Goal: Transaction & Acquisition: Purchase product/service

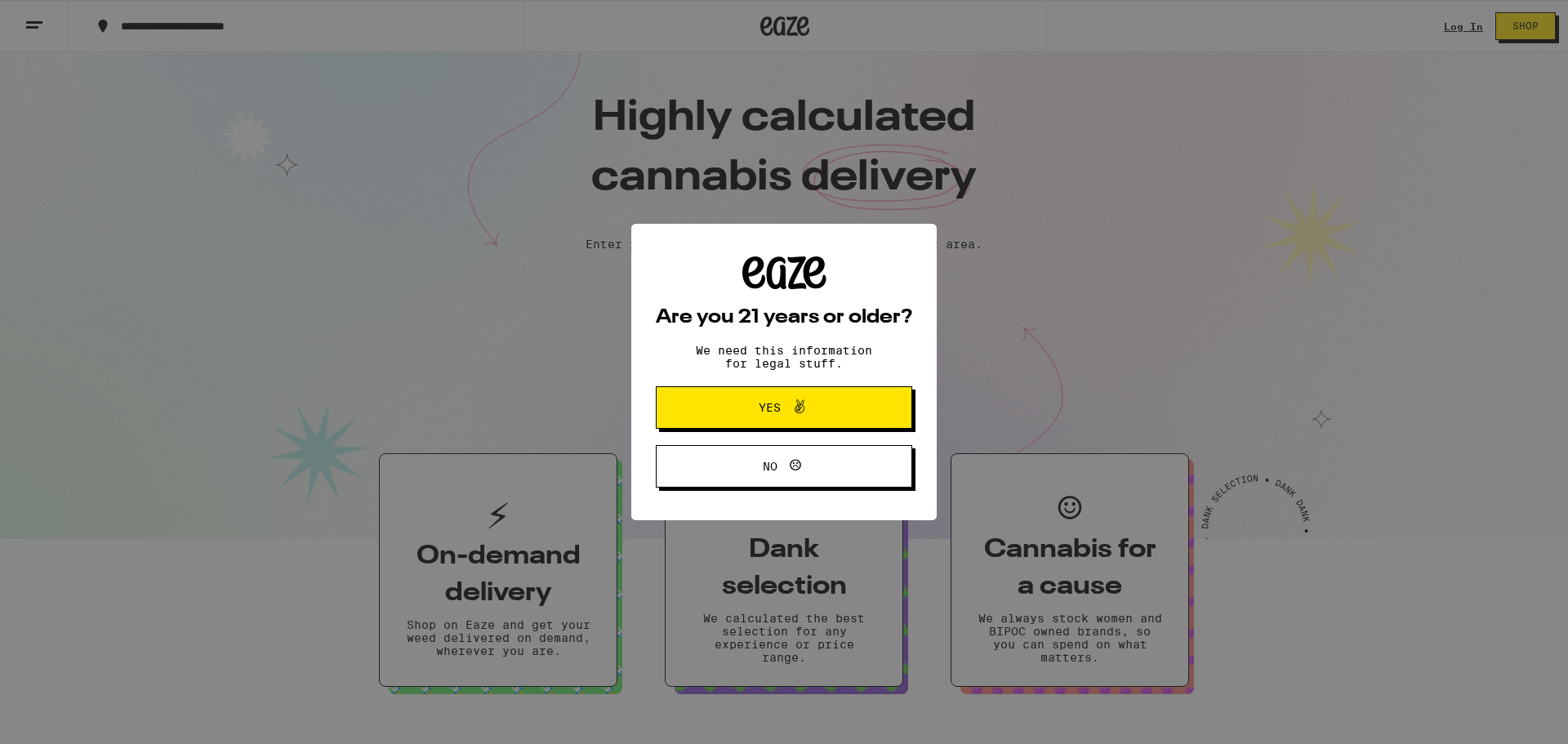
click at [1466, 21] on div "Are you 21 years or older? We need this information for legal stuff. Yes No" at bounding box center [784, 372] width 1568 height 744
click at [736, 414] on span "Yes" at bounding box center [783, 408] width 124 height 21
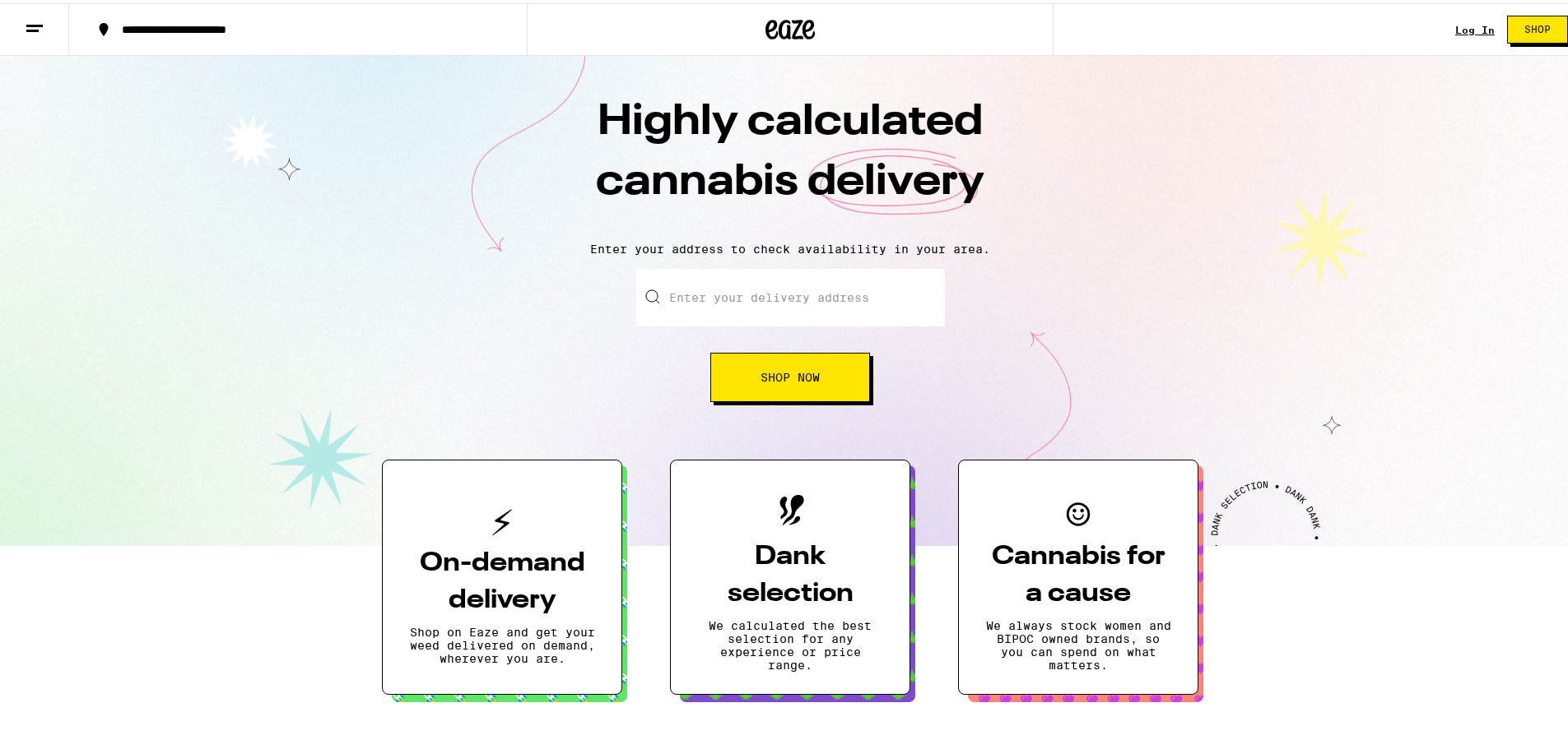
click at [1455, 27] on link "Log In" at bounding box center [1475, 27] width 40 height 11
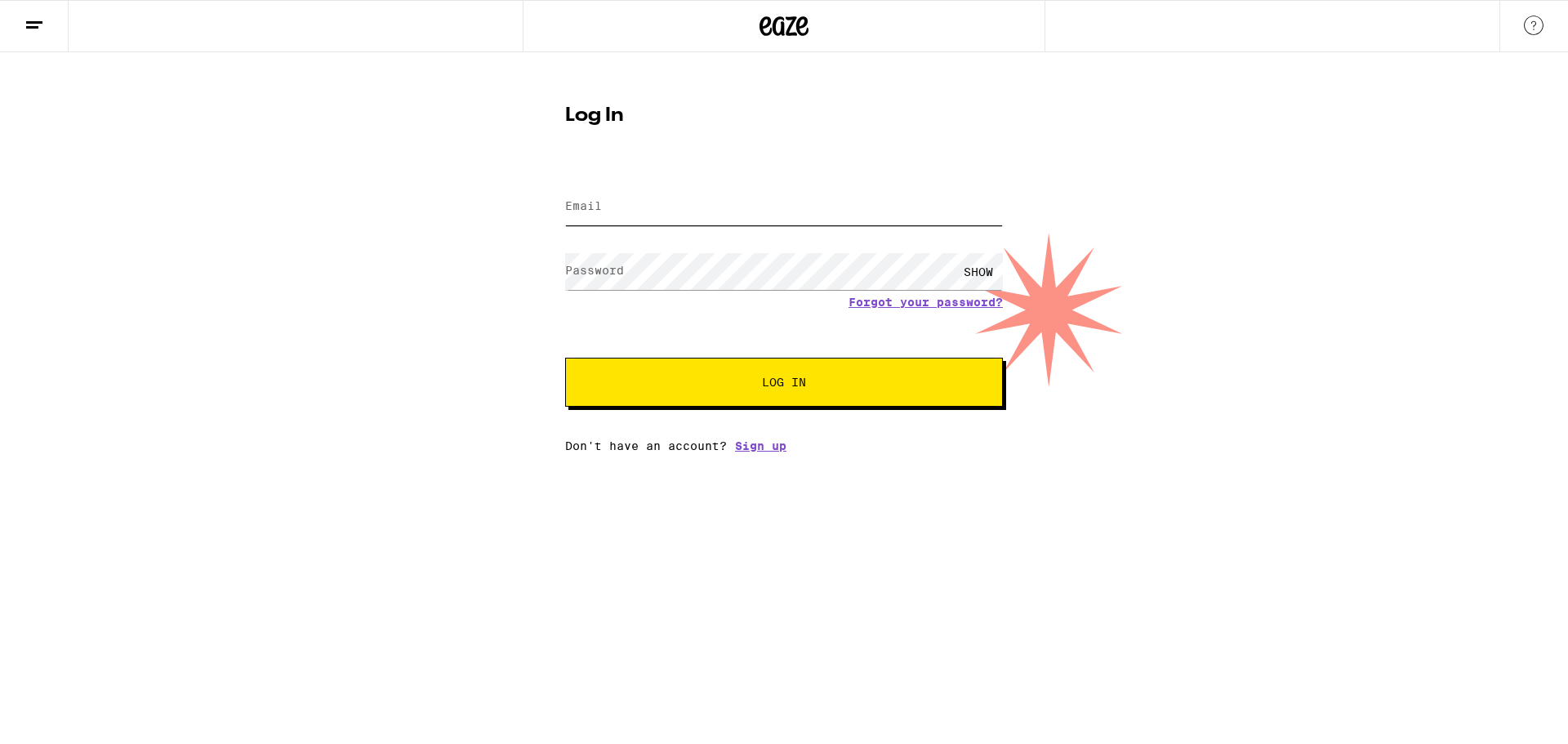
click at [671, 218] on input "Email" at bounding box center [783, 207] width 437 height 37
type input "[EMAIL_ADDRESS][DOMAIN_NAME]"
click at [565, 357] on button "Log In" at bounding box center [783, 382] width 437 height 49
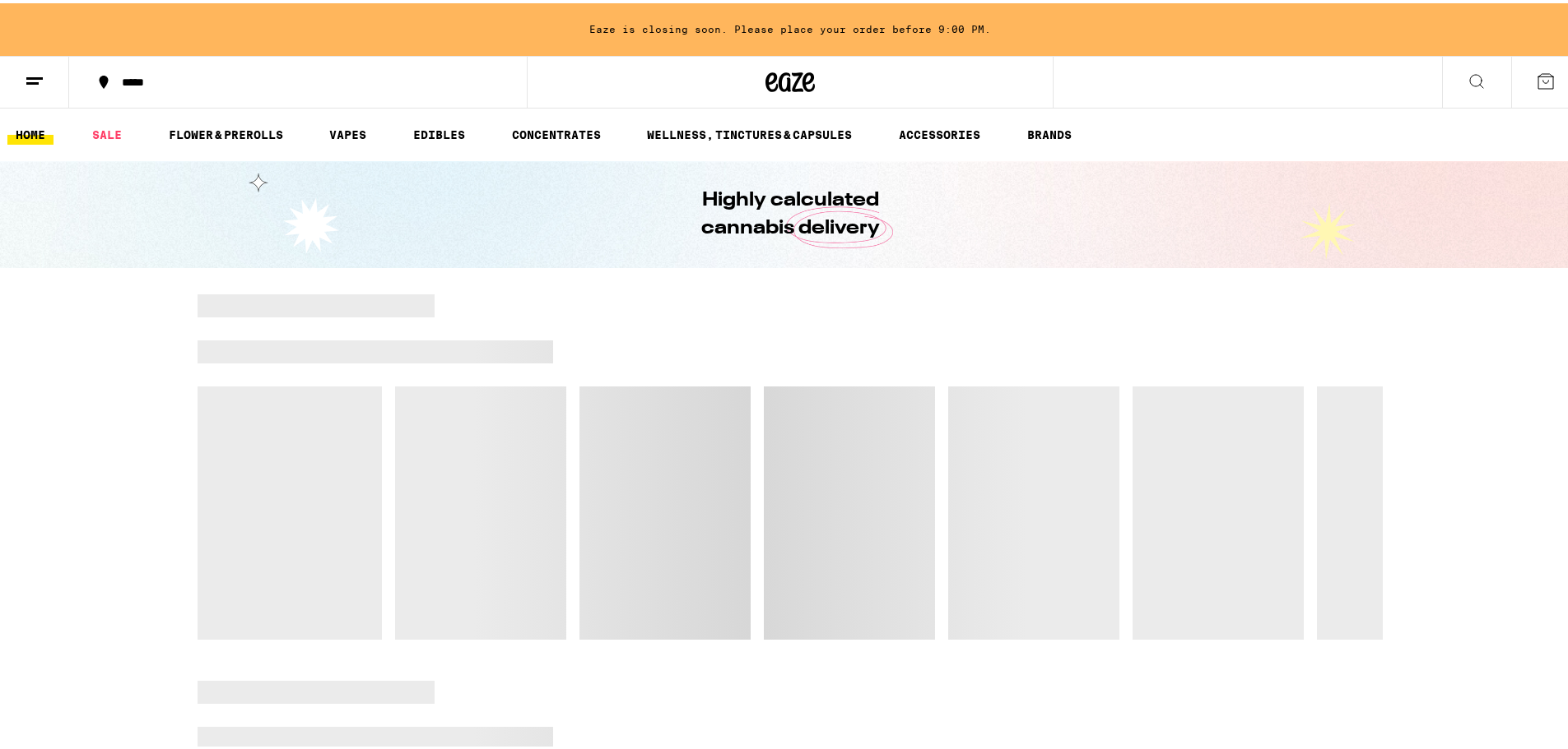
click at [145, 75] on div "*****" at bounding box center [306, 79] width 385 height 12
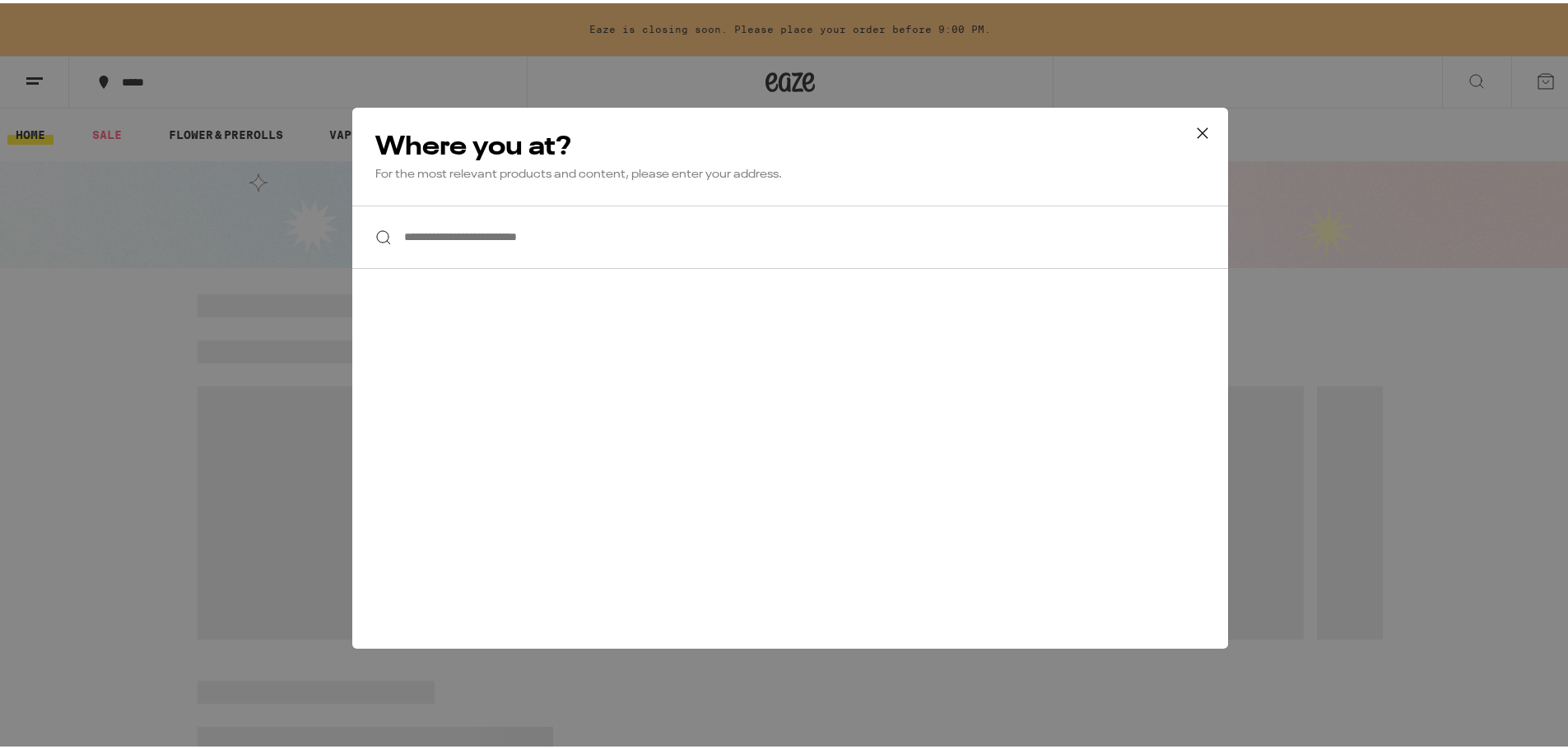
click at [498, 250] on input "**********" at bounding box center [789, 233] width 875 height 63
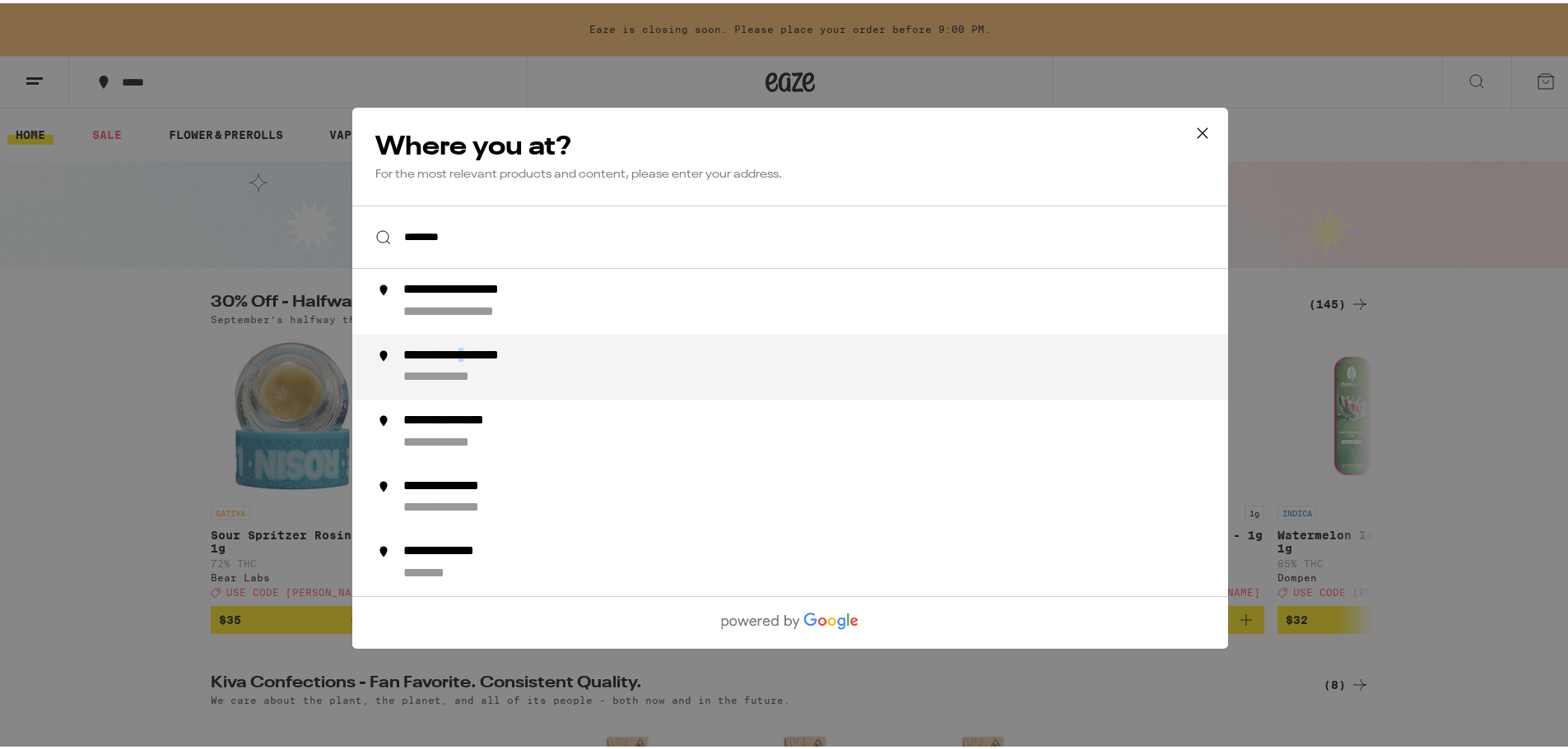
click at [497, 353] on div "**********" at bounding box center [484, 352] width 161 height 17
type input "**********"
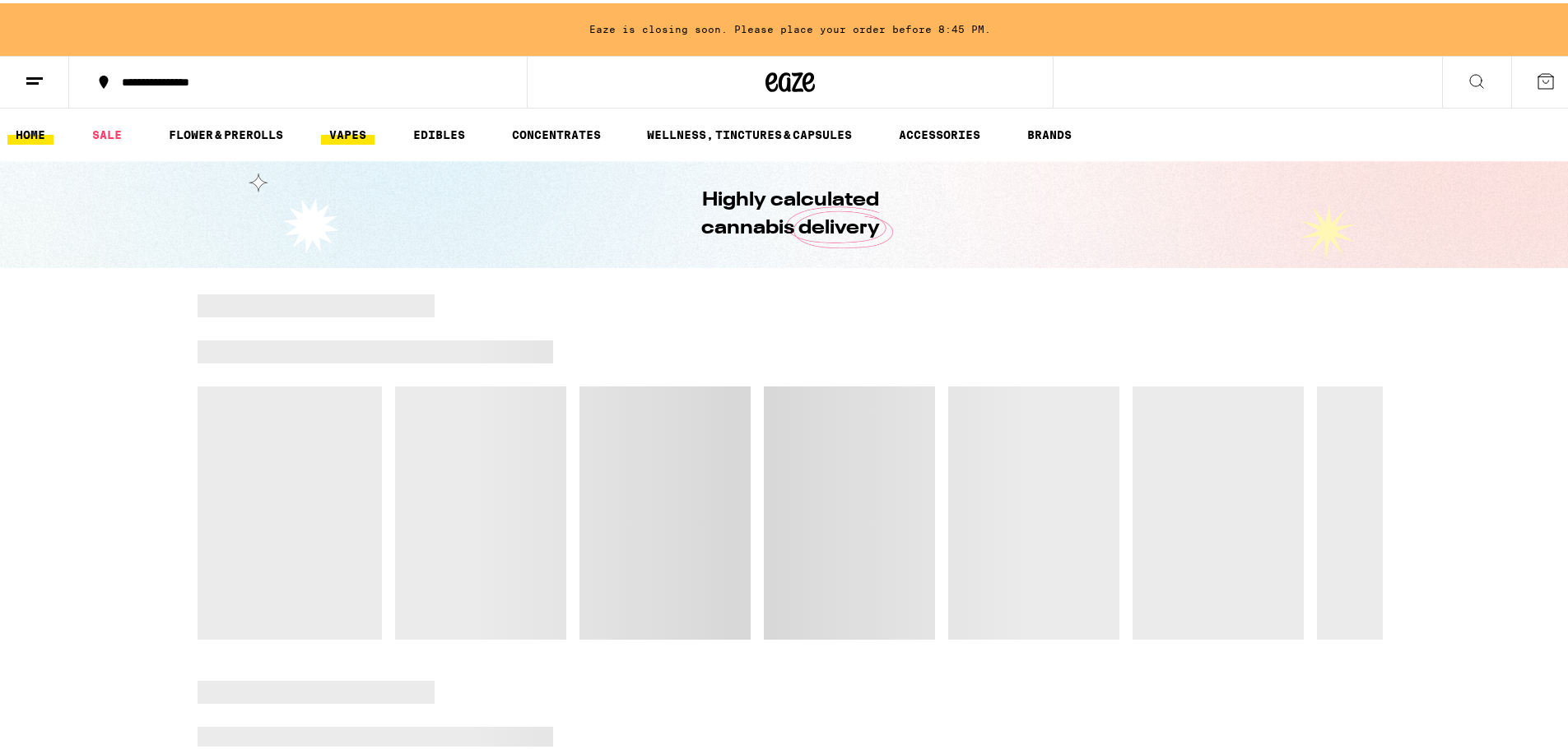
click at [350, 130] on link "VAPES" at bounding box center [348, 131] width 53 height 20
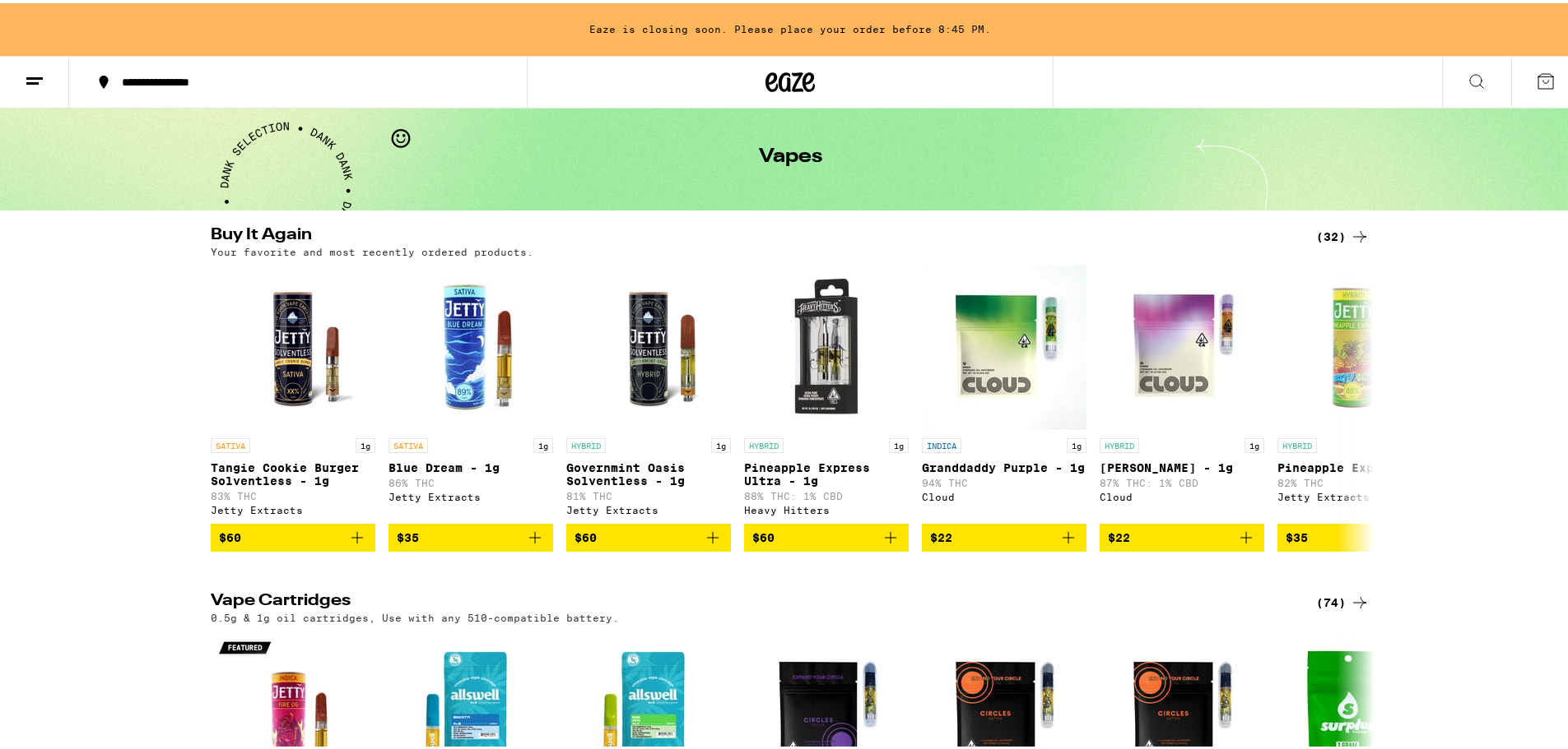
scroll to position [82, 0]
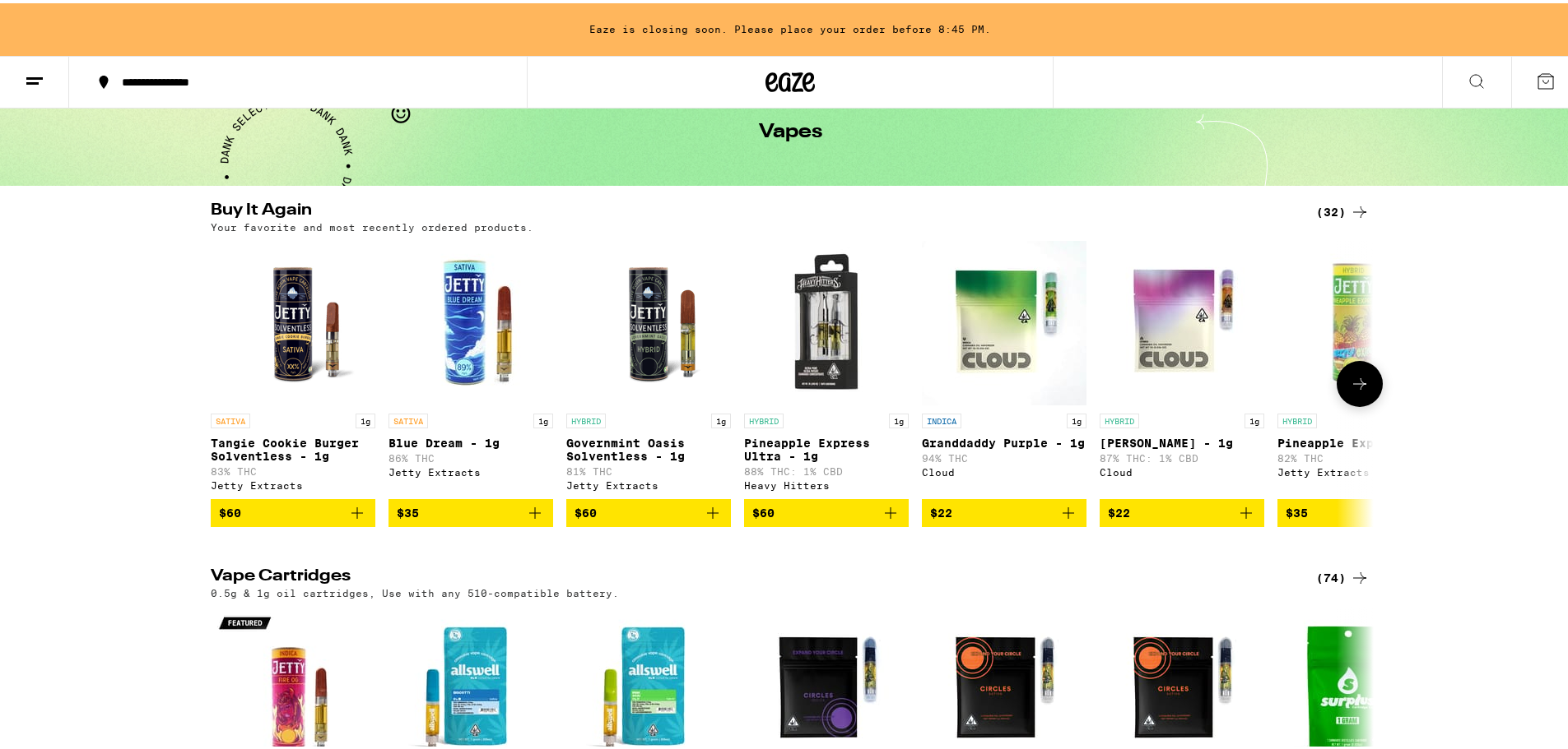
click at [708, 516] on icon "Add to bag" at bounding box center [713, 510] width 20 height 20
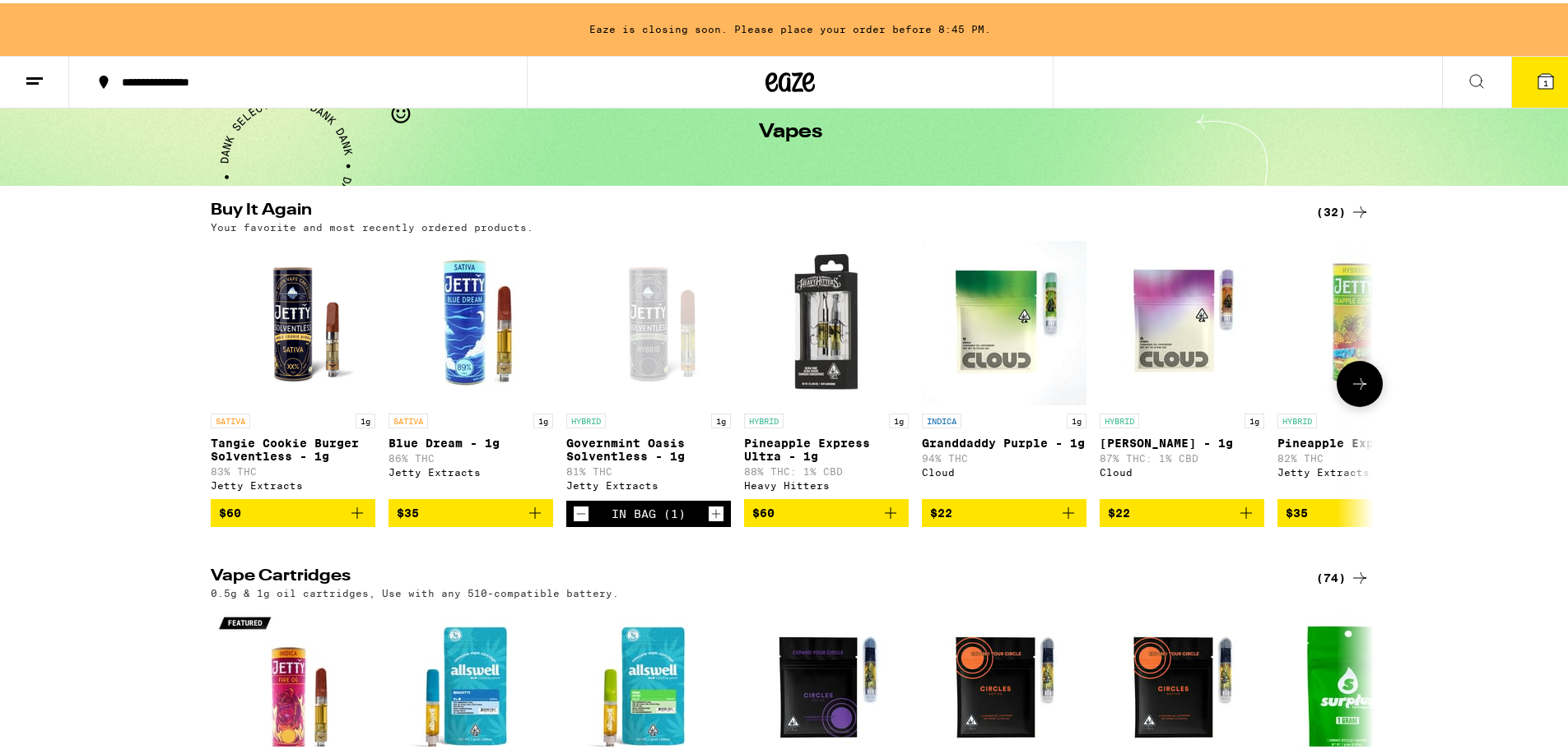
click at [1359, 381] on icon at bounding box center [1360, 381] width 20 height 20
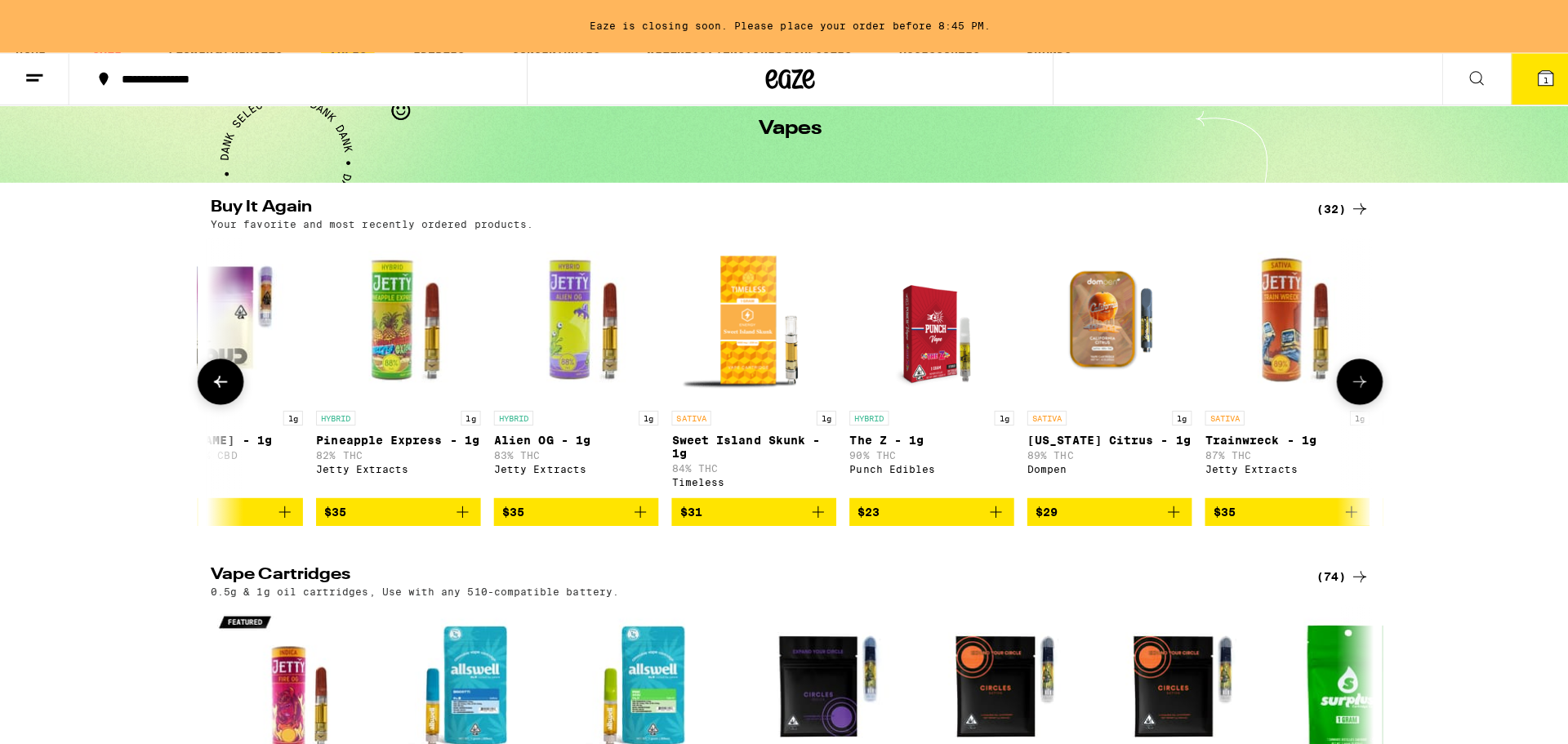
scroll to position [0, 971]
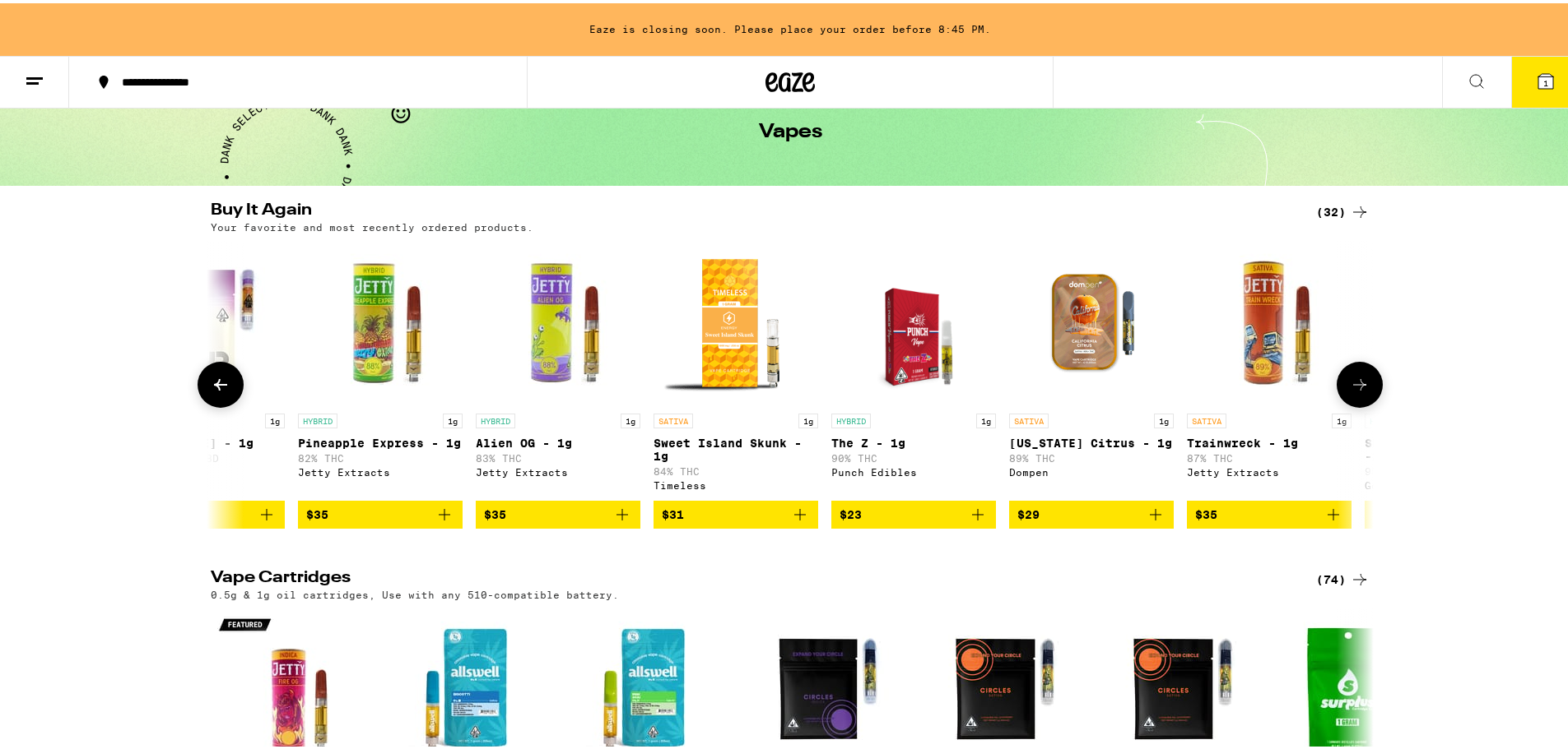
click at [975, 520] on icon "Add to bag" at bounding box center [977, 511] width 20 height 20
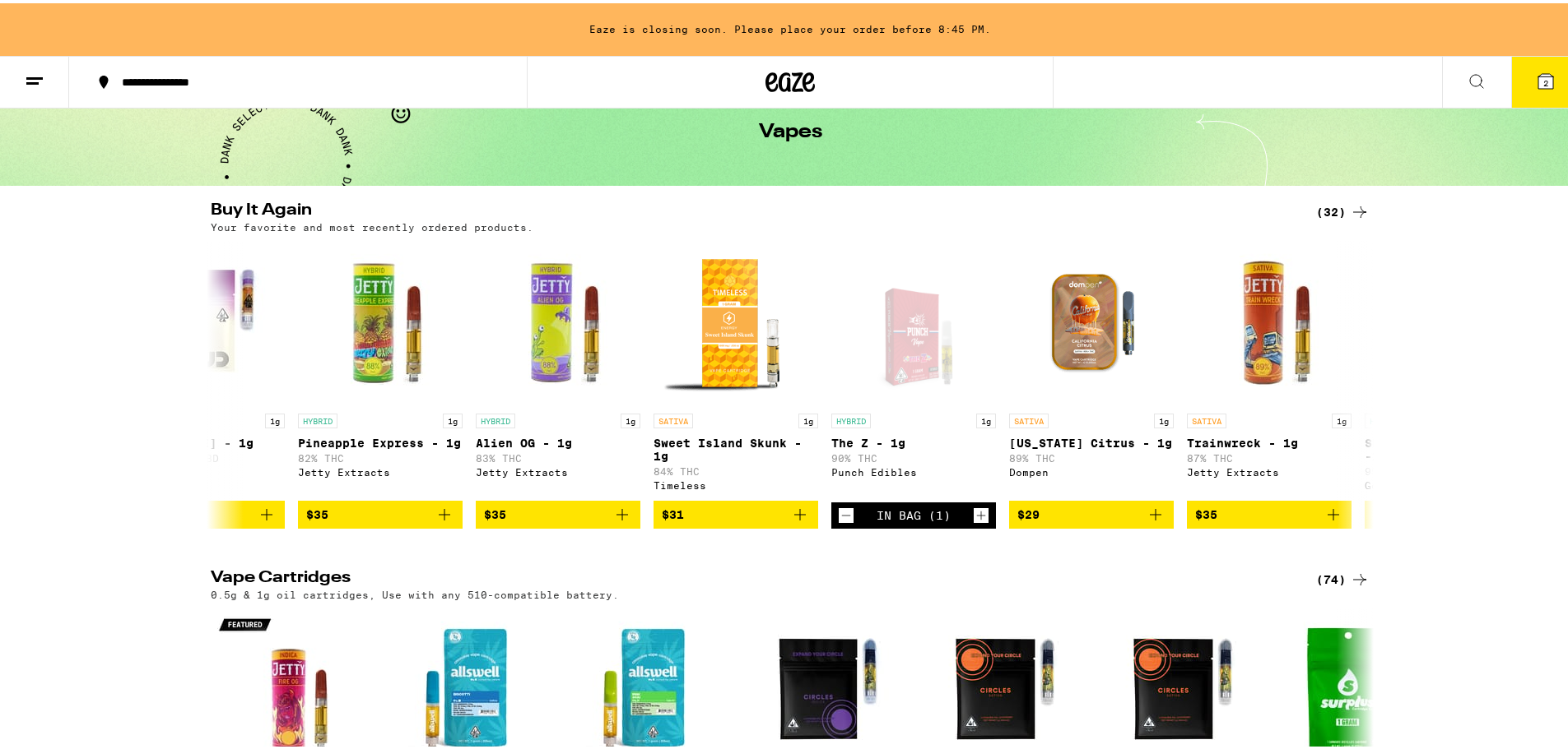
click at [1540, 79] on icon at bounding box center [1545, 78] width 15 height 15
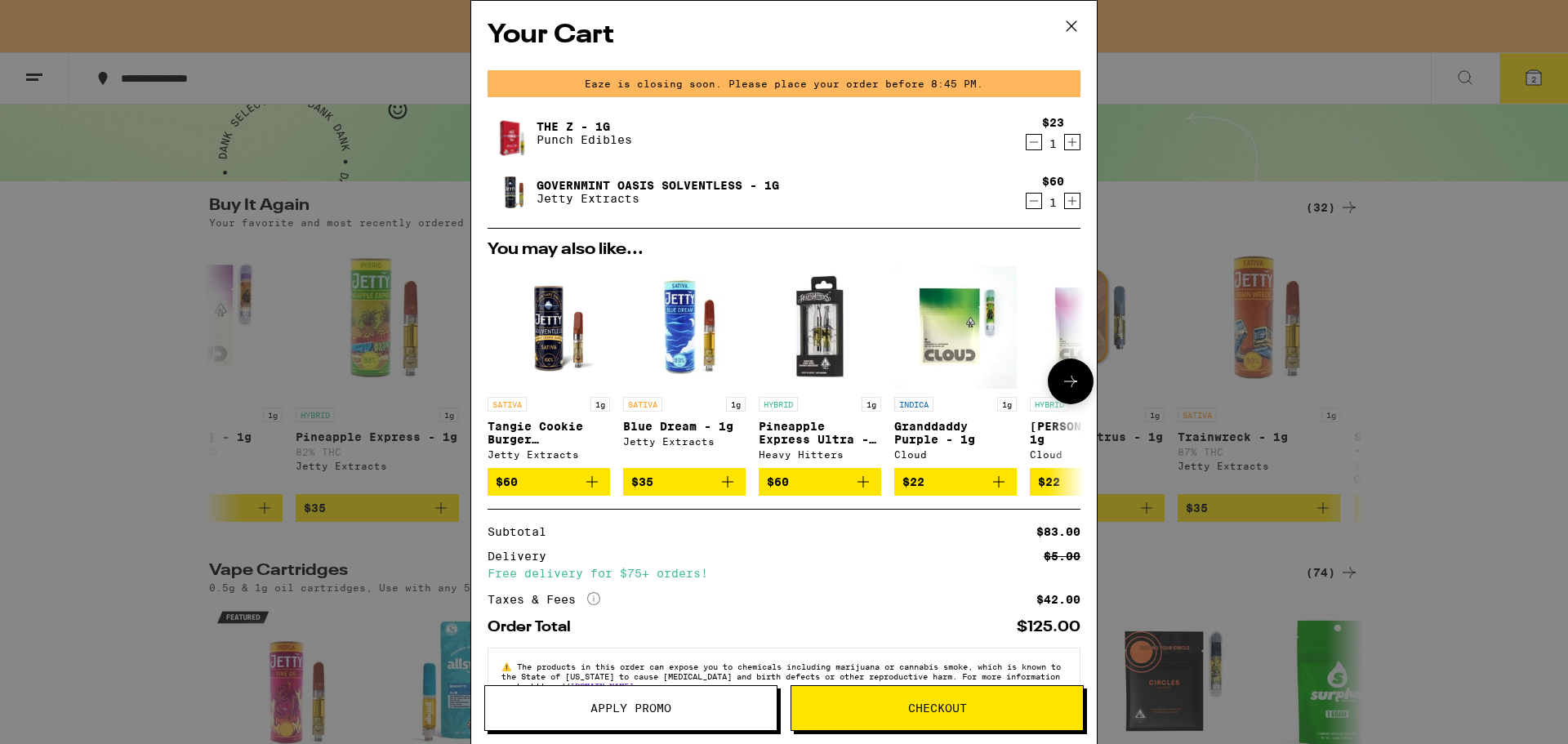
scroll to position [49, 0]
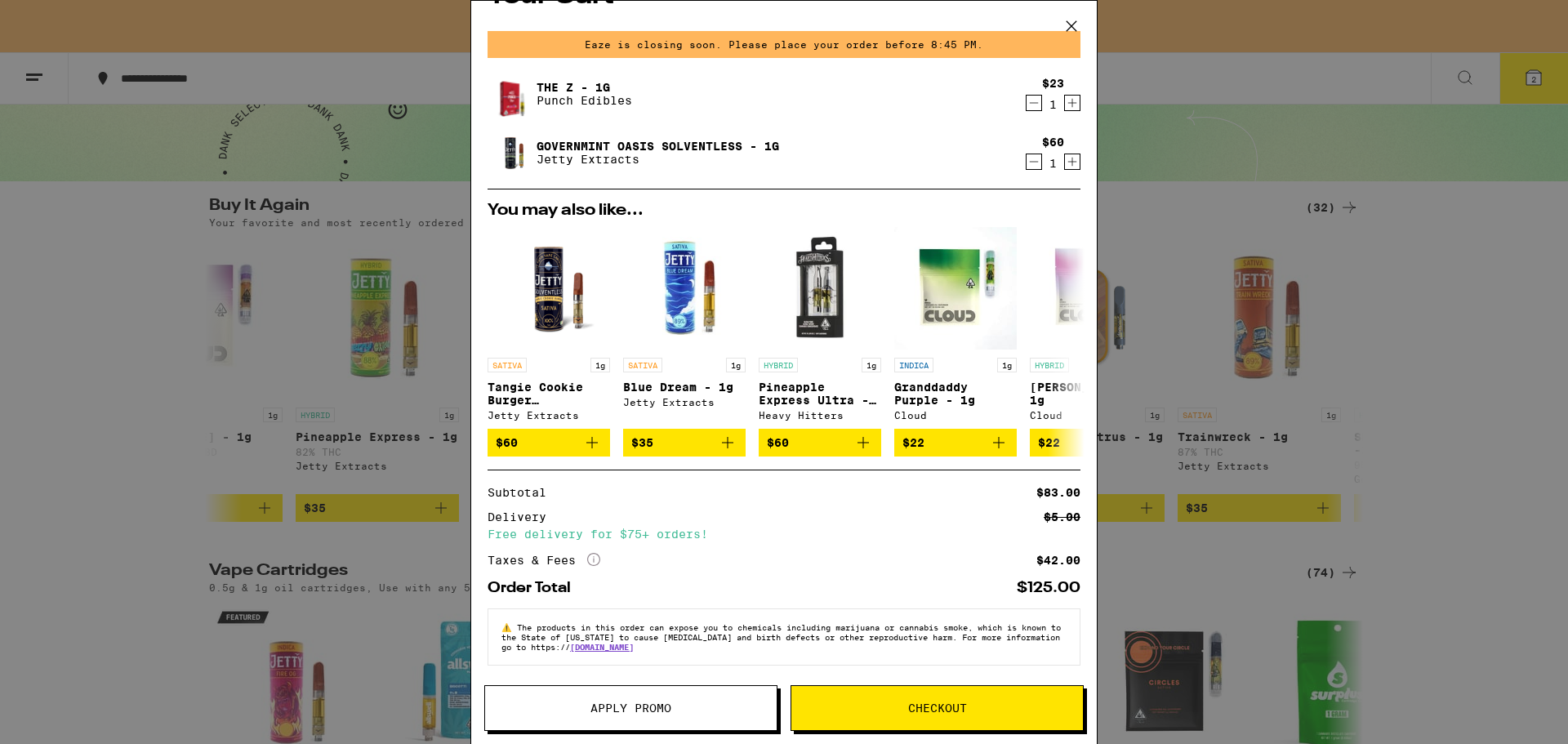
click at [959, 716] on button "Checkout" at bounding box center [936, 709] width 293 height 46
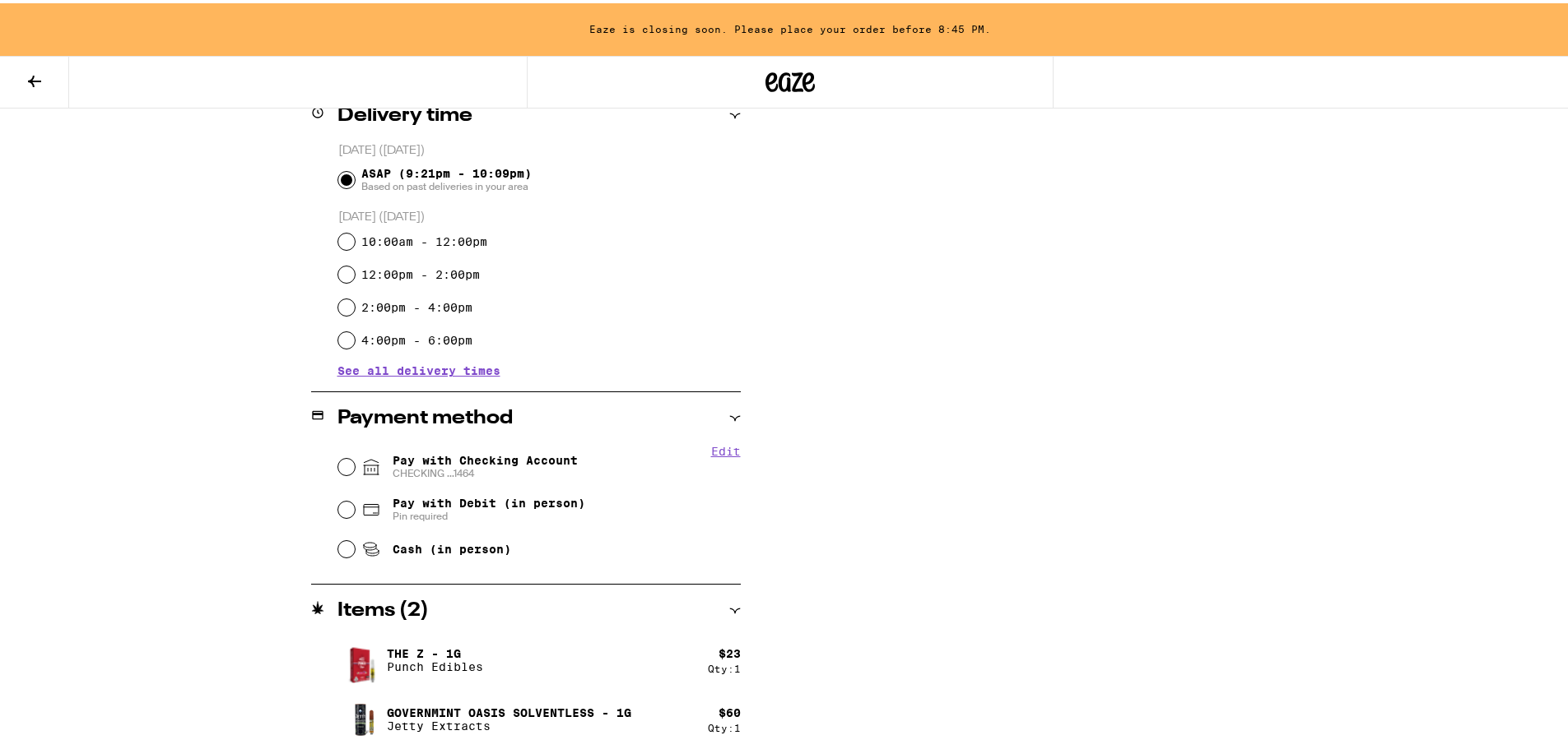
scroll to position [429, 0]
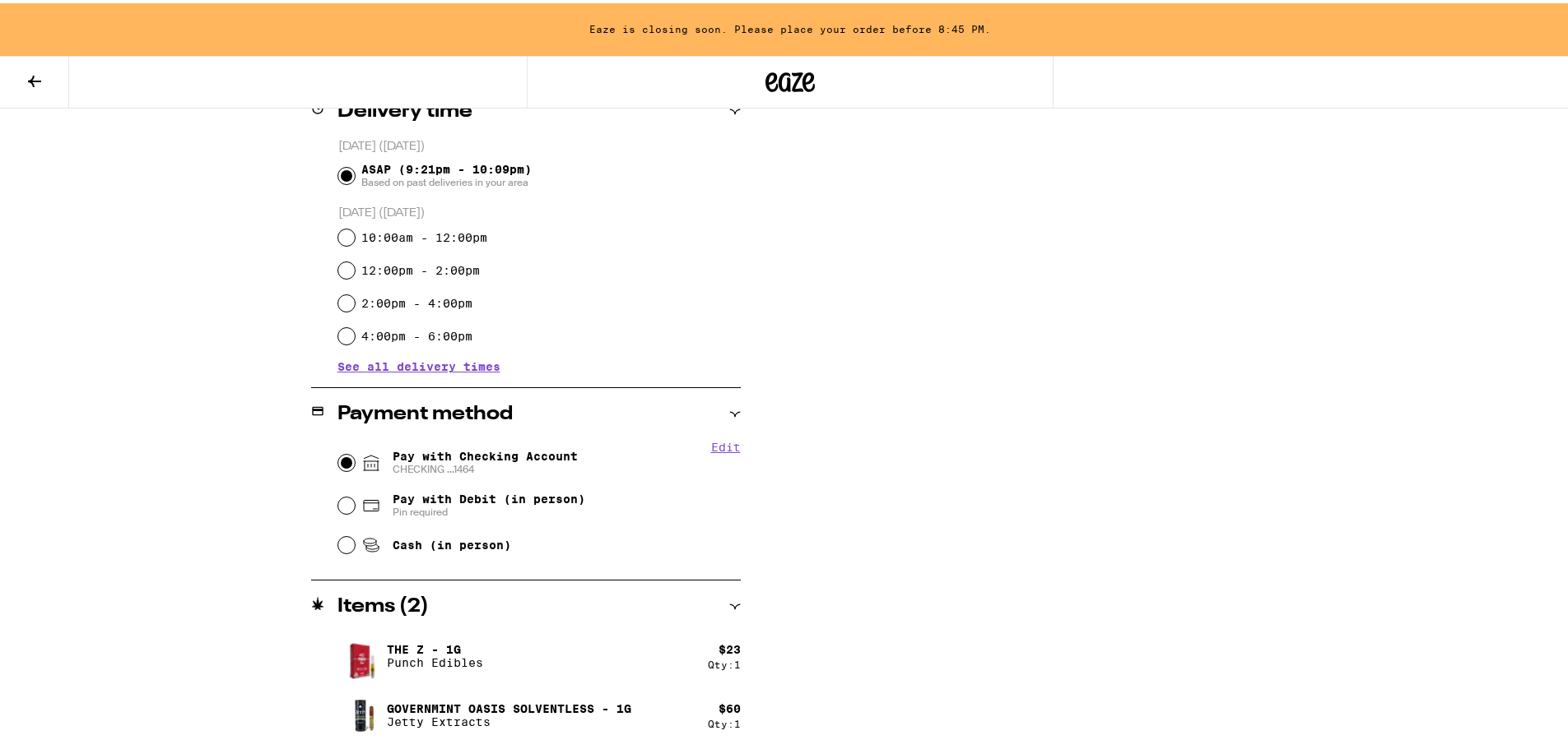
click at [338, 459] on input "Pay with Checking Account CHECKING ...1464" at bounding box center [346, 459] width 17 height 17
radio input "true"
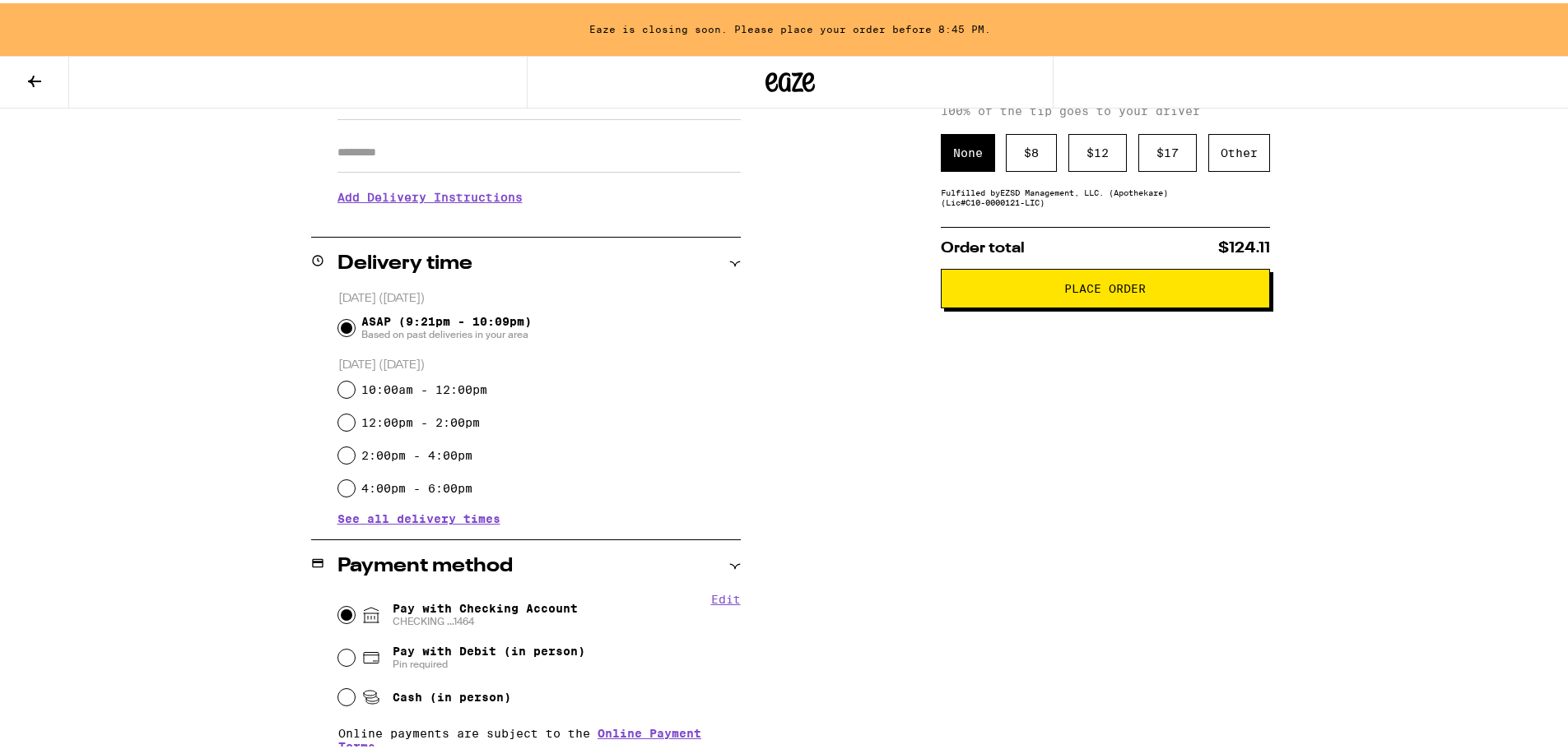
scroll to position [234, 0]
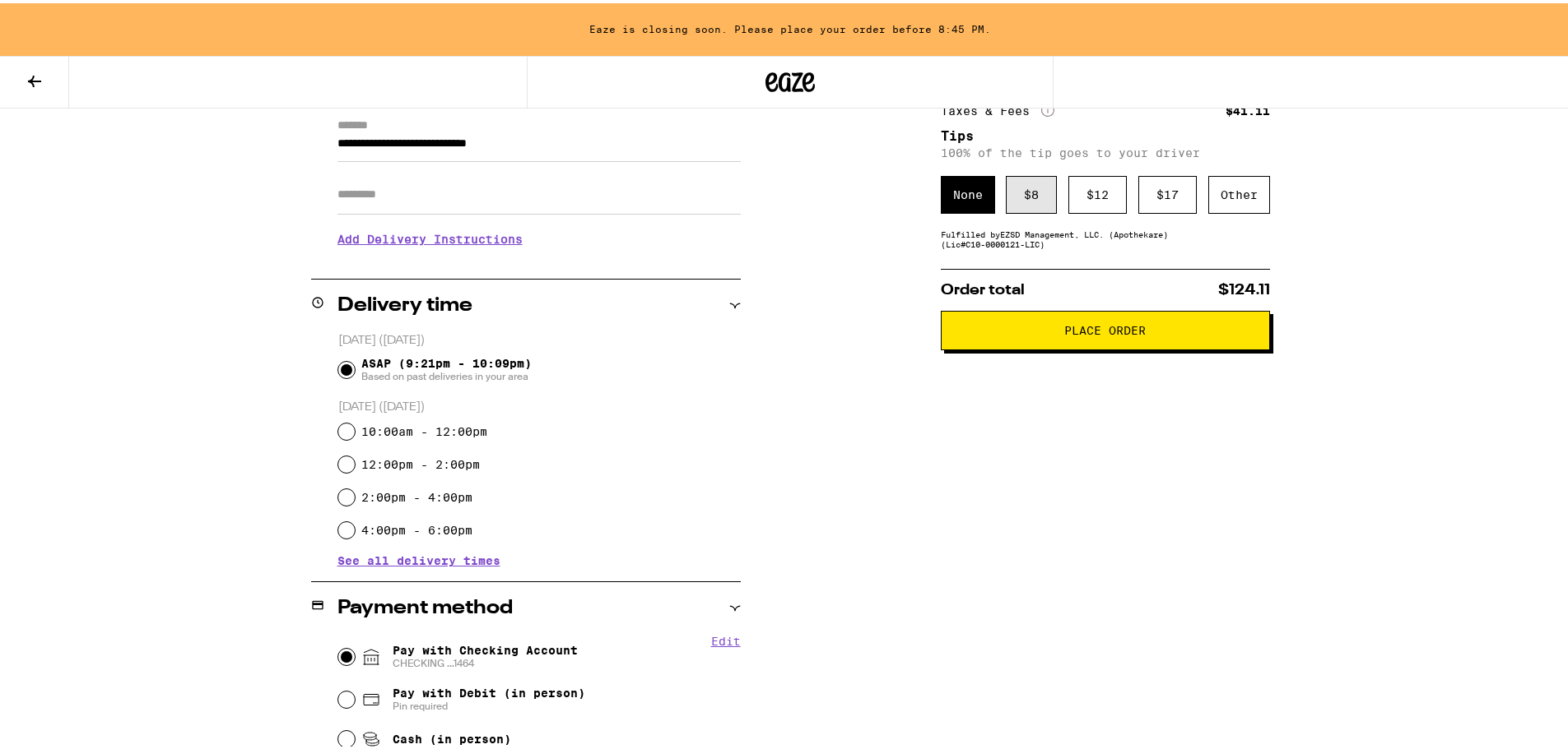
click at [1024, 198] on div "$ 8" at bounding box center [1031, 191] width 51 height 38
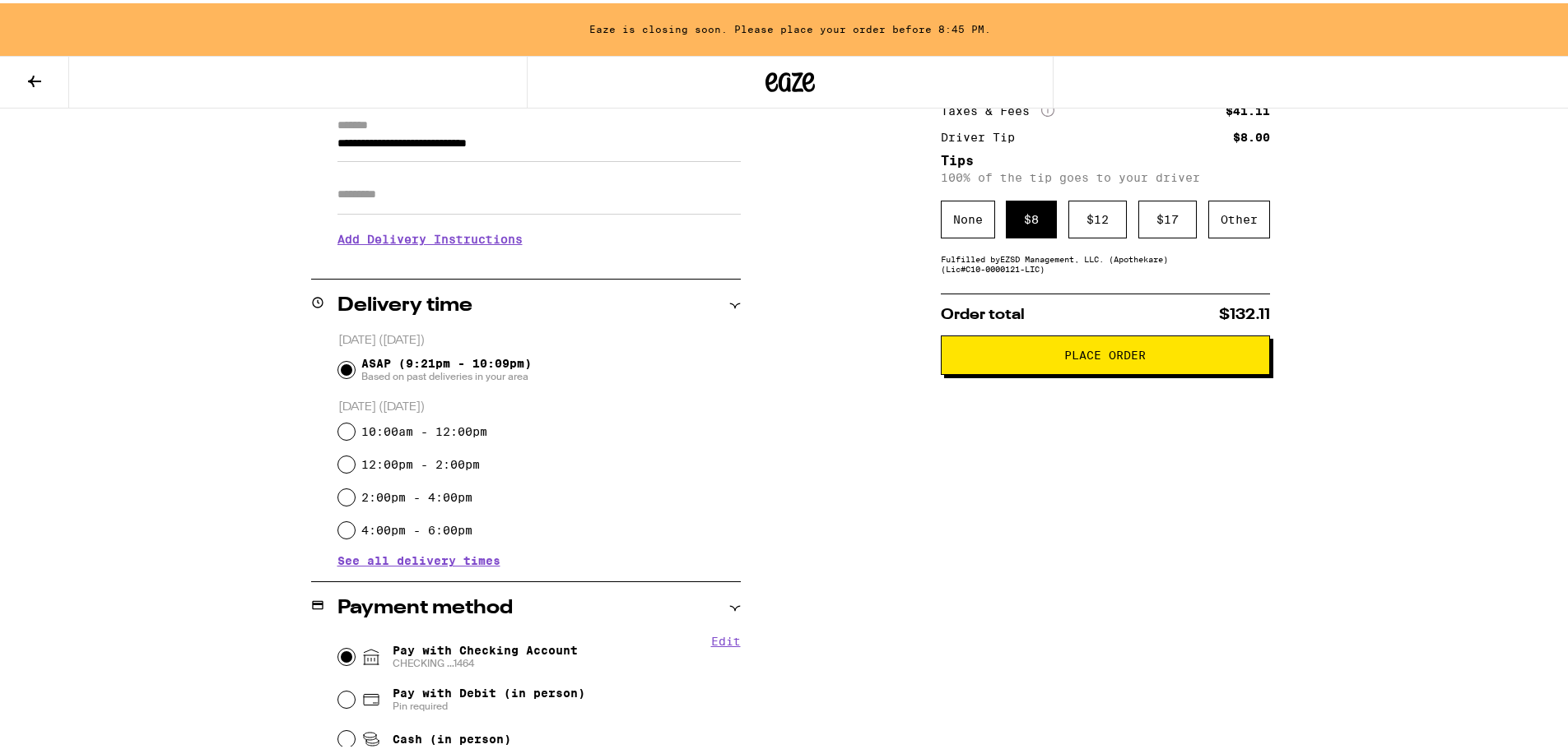
click at [1015, 358] on span "Place Order" at bounding box center [1106, 352] width 302 height 12
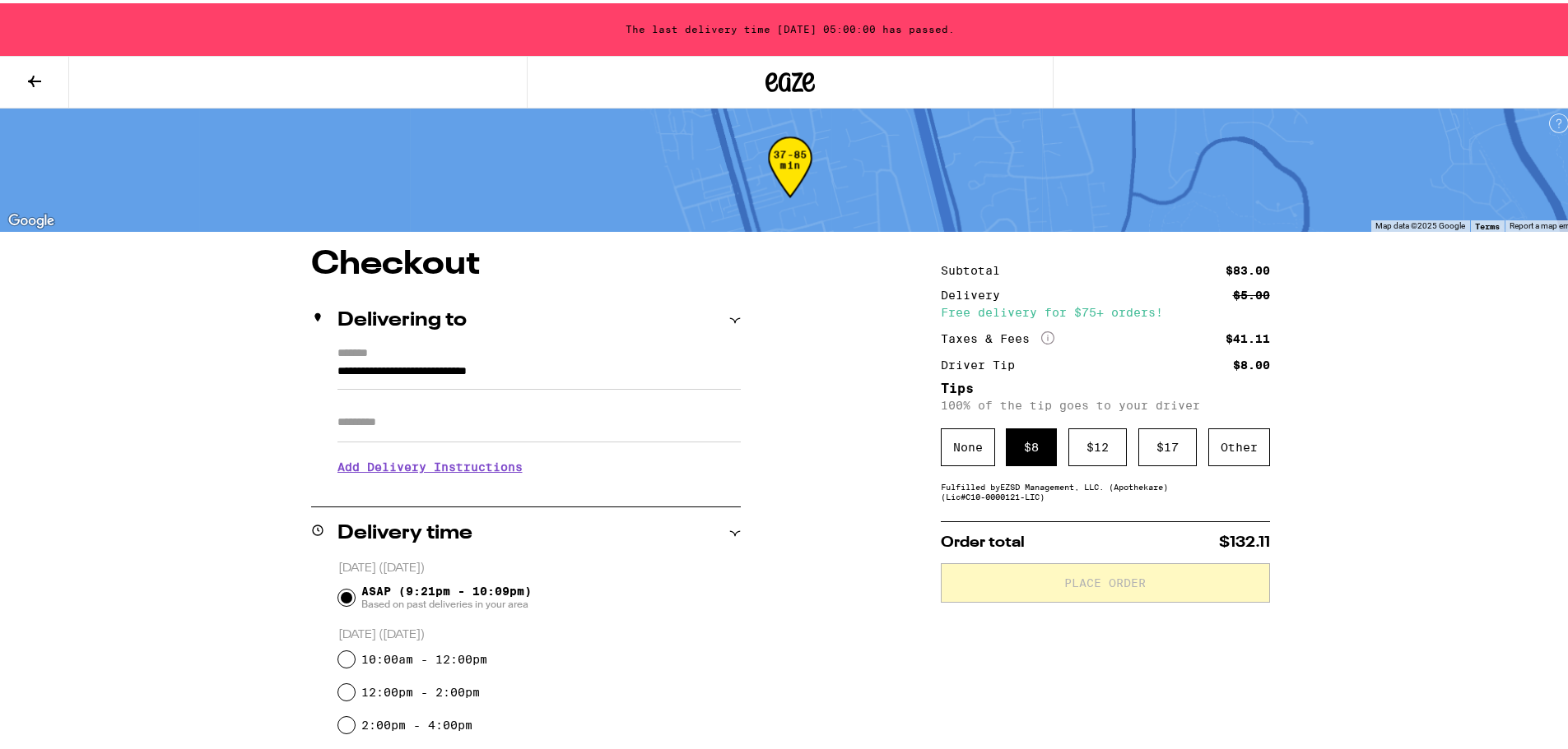
scroll to position [0, 0]
